Goal: Task Accomplishment & Management: Manage account settings

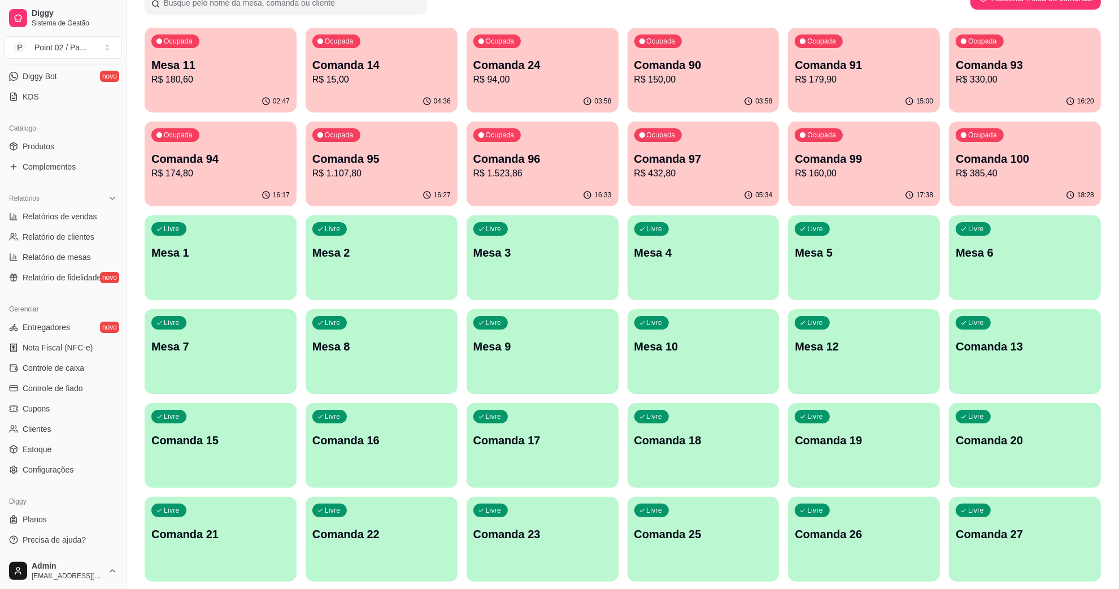
scroll to position [353, 0]
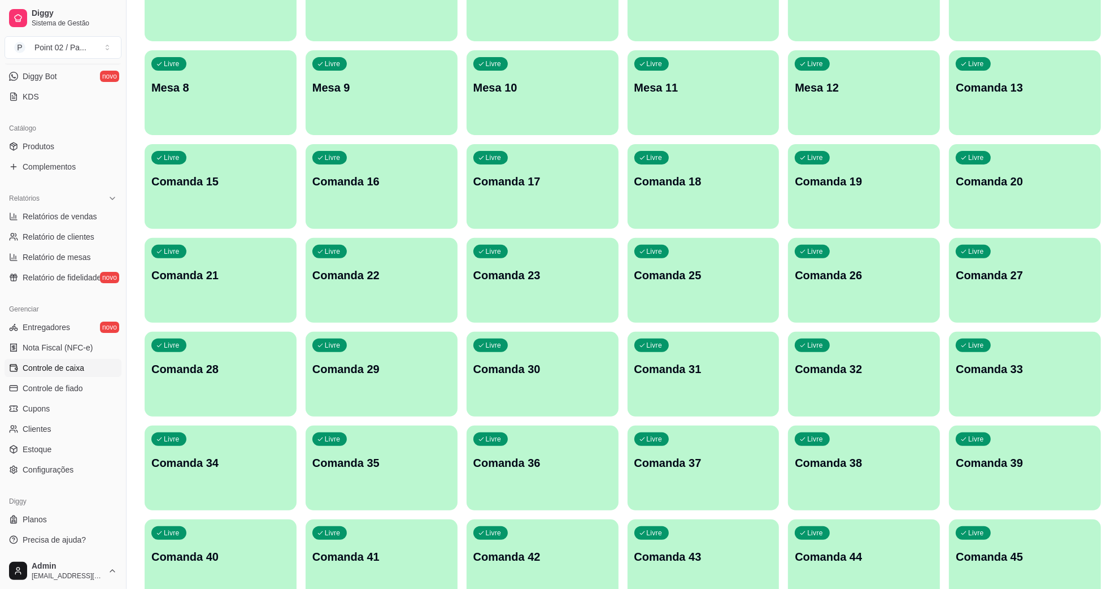
click at [44, 367] on span "Controle de caixa" at bounding box center [54, 367] width 62 height 11
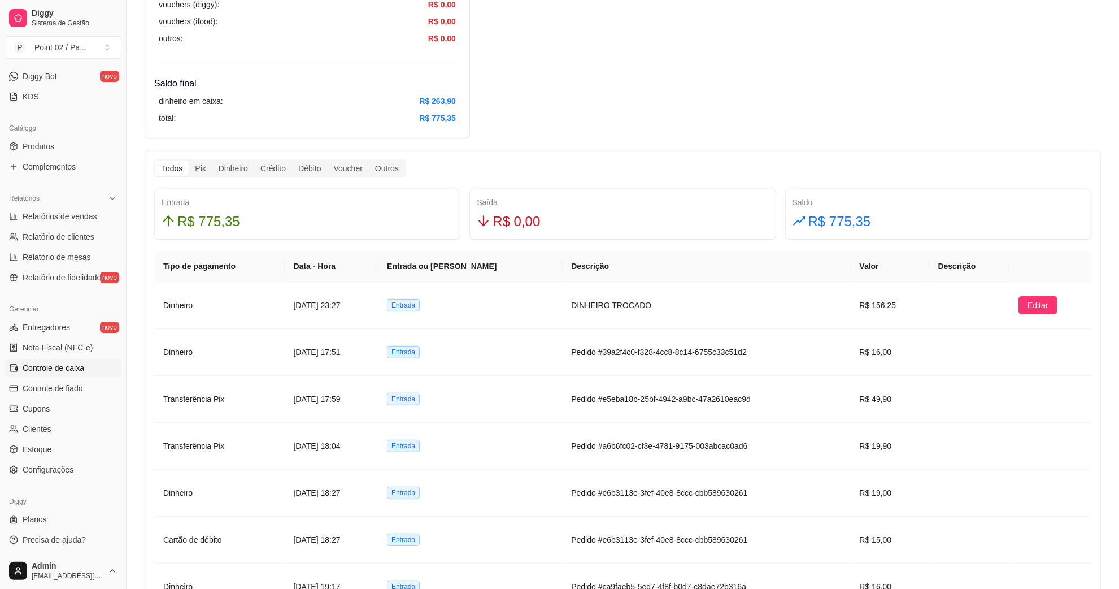
scroll to position [494, 0]
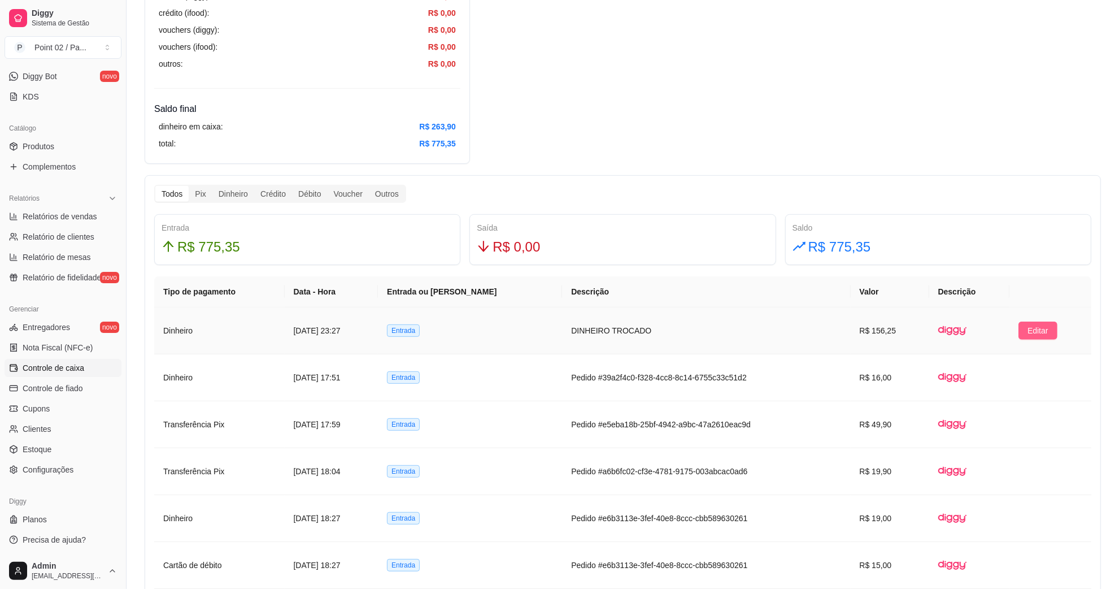
click at [1030, 324] on button "Editar" at bounding box center [1038, 330] width 39 height 18
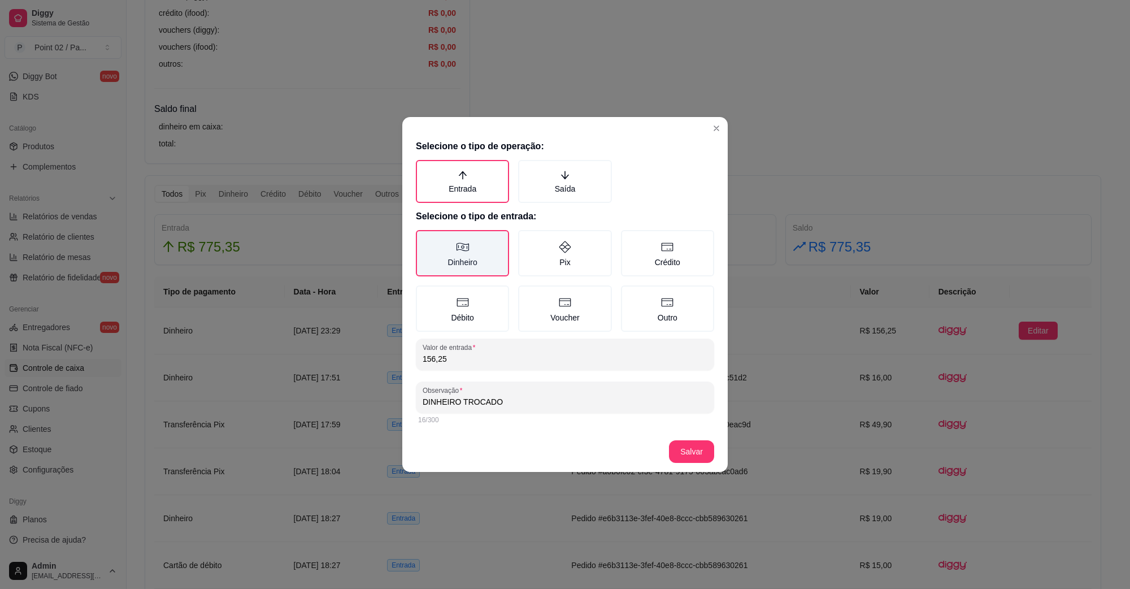
click at [489, 250] on label "Dinheiro" at bounding box center [462, 253] width 93 height 46
click at [424, 238] on button "Dinheiro" at bounding box center [419, 233] width 9 height 9
click at [470, 182] on label "Entrada" at bounding box center [462, 181] width 93 height 43
click at [424, 168] on button "Entrada" at bounding box center [419, 163] width 9 height 9
click at [489, 241] on label "Dinheiro" at bounding box center [462, 253] width 93 height 46
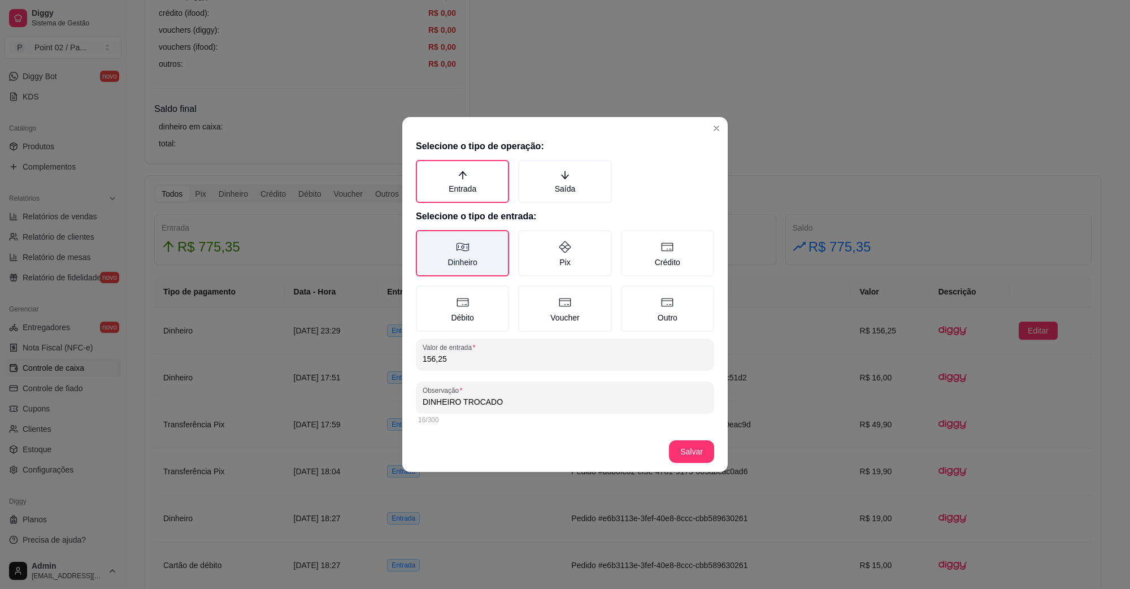
click at [424, 238] on button "Dinheiro" at bounding box center [419, 233] width 9 height 9
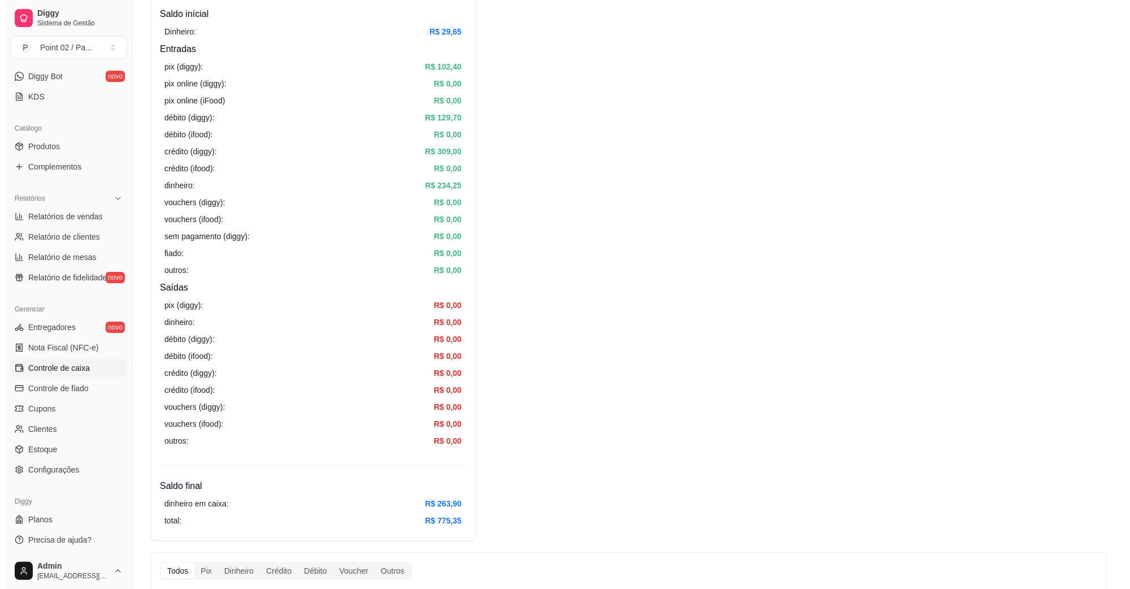
scroll to position [0, 0]
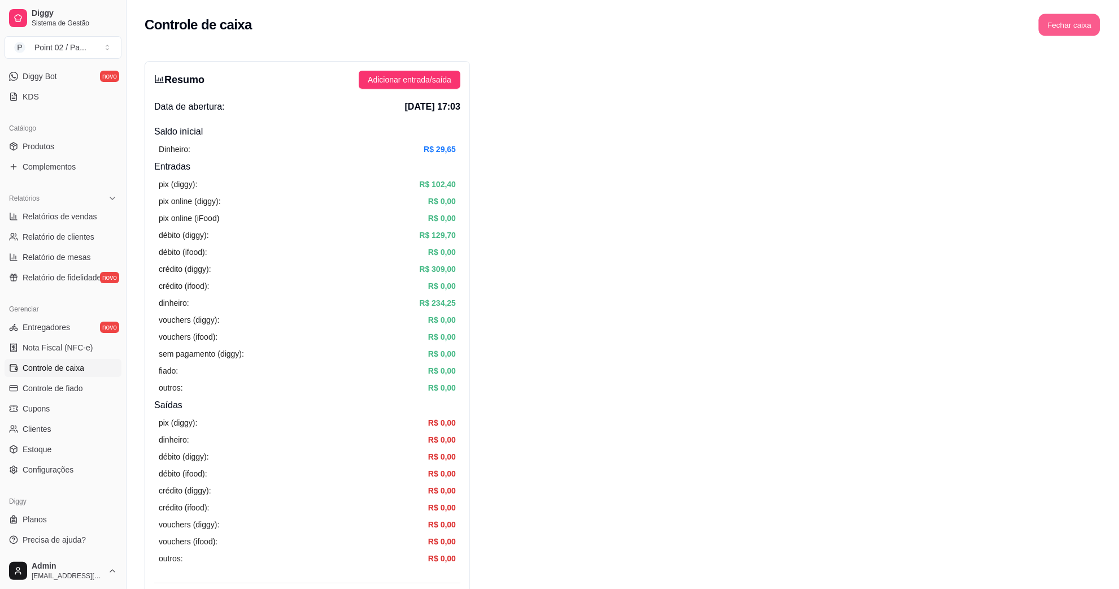
click at [1060, 29] on button "Fechar caixa" at bounding box center [1070, 25] width 62 height 22
click at [1097, 94] on span "Sim" at bounding box center [1101, 100] width 14 height 12
